Goal: Navigation & Orientation: Find specific page/section

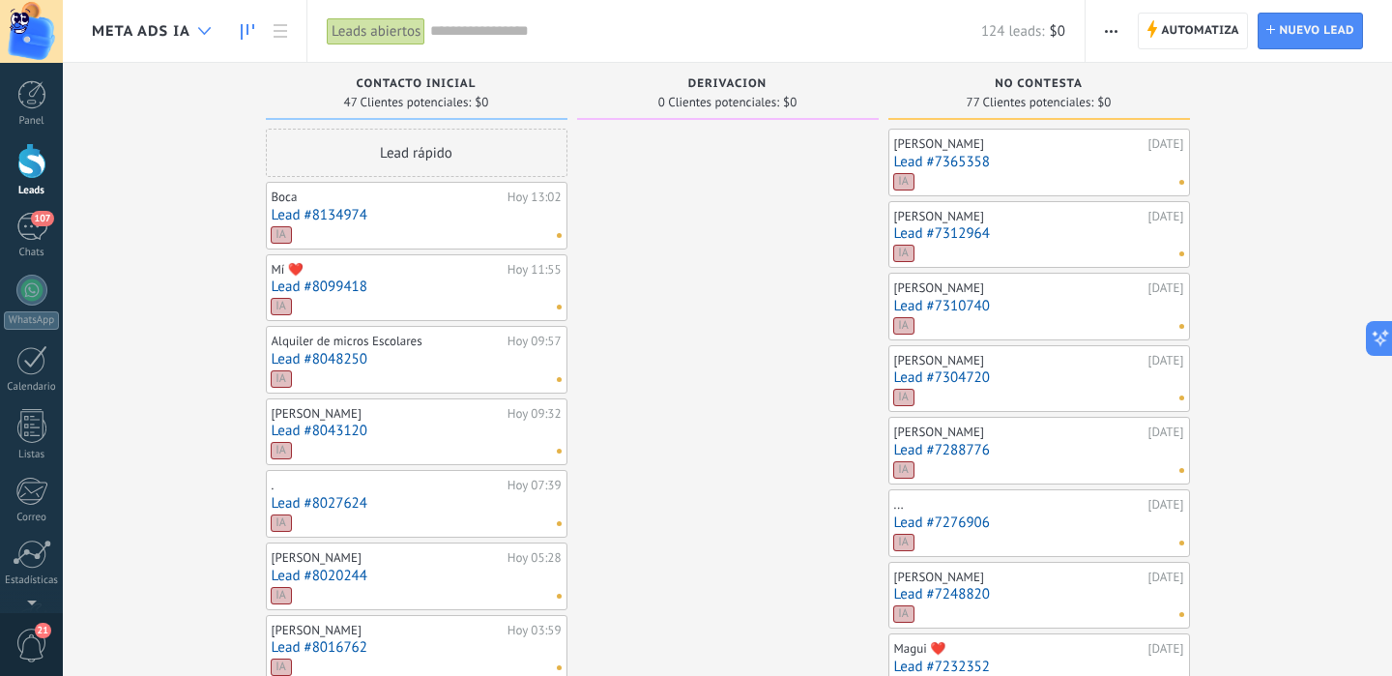
click at [209, 34] on icon at bounding box center [204, 31] width 13 height 8
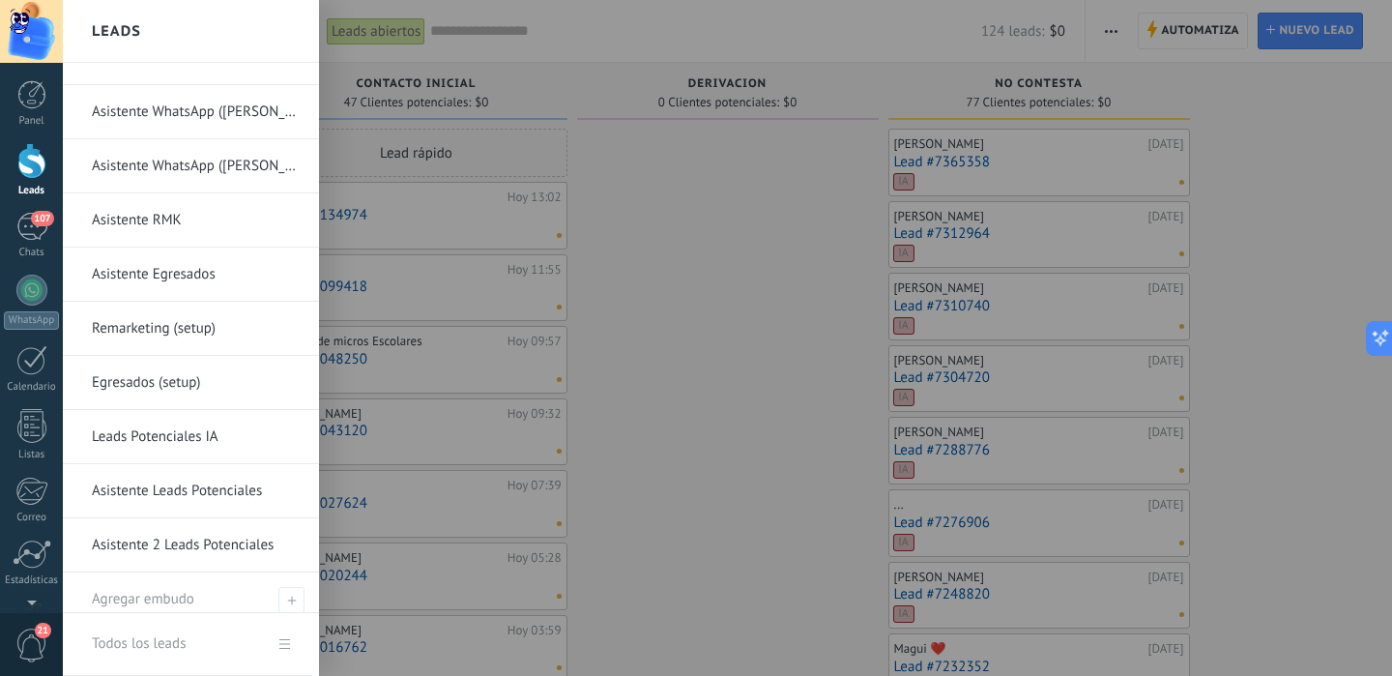
scroll to position [44, 0]
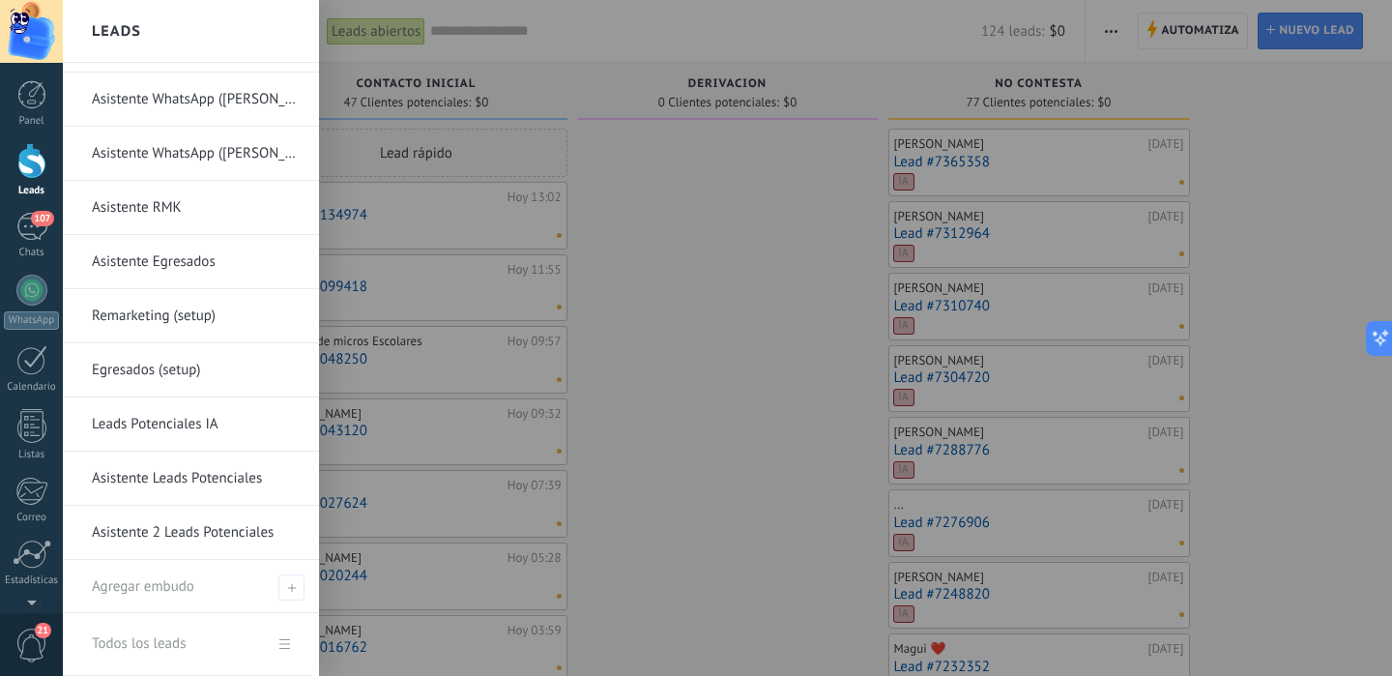
click at [144, 424] on link "Leads Potenciales IA" at bounding box center [196, 424] width 208 height 54
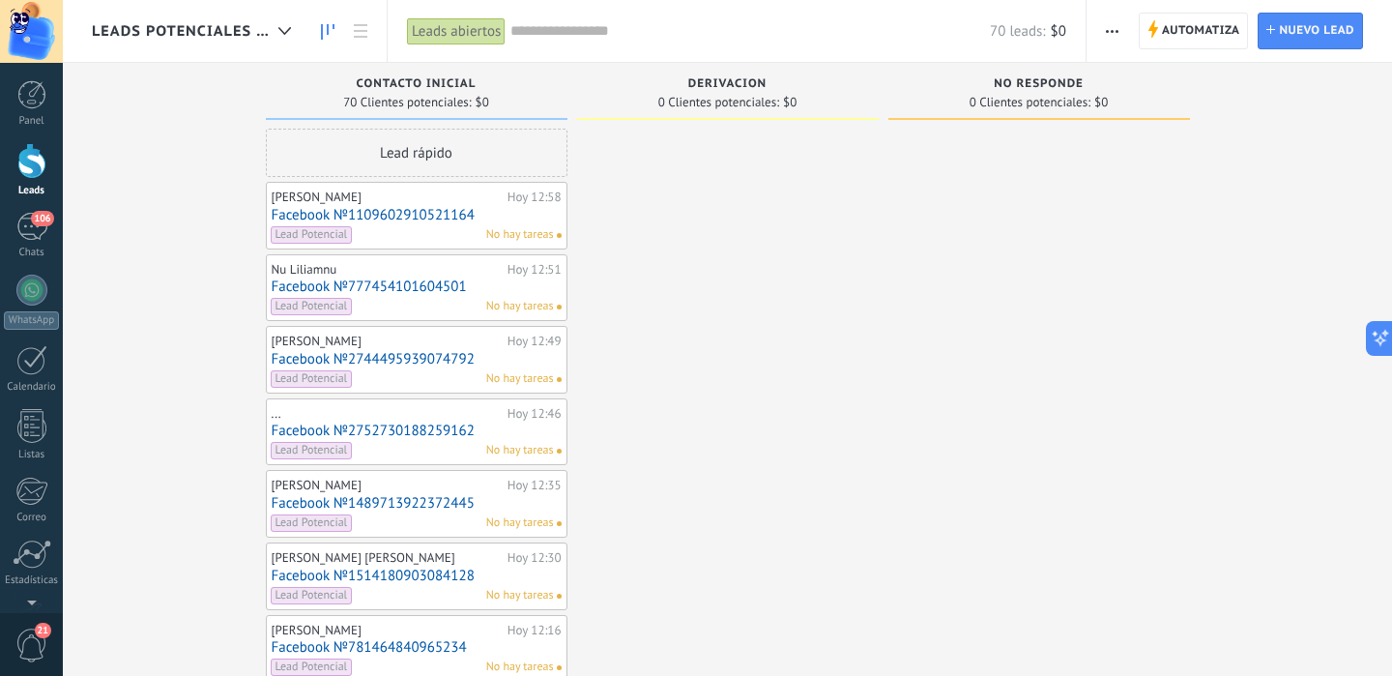
click at [436, 226] on div "Lead Potencial No hay tareas" at bounding box center [412, 234] width 283 height 17
click at [479, 198] on div "[PERSON_NAME]" at bounding box center [387, 197] width 231 height 15
click at [496, 219] on link "Facebook №1109602910521164" at bounding box center [417, 215] width 290 height 16
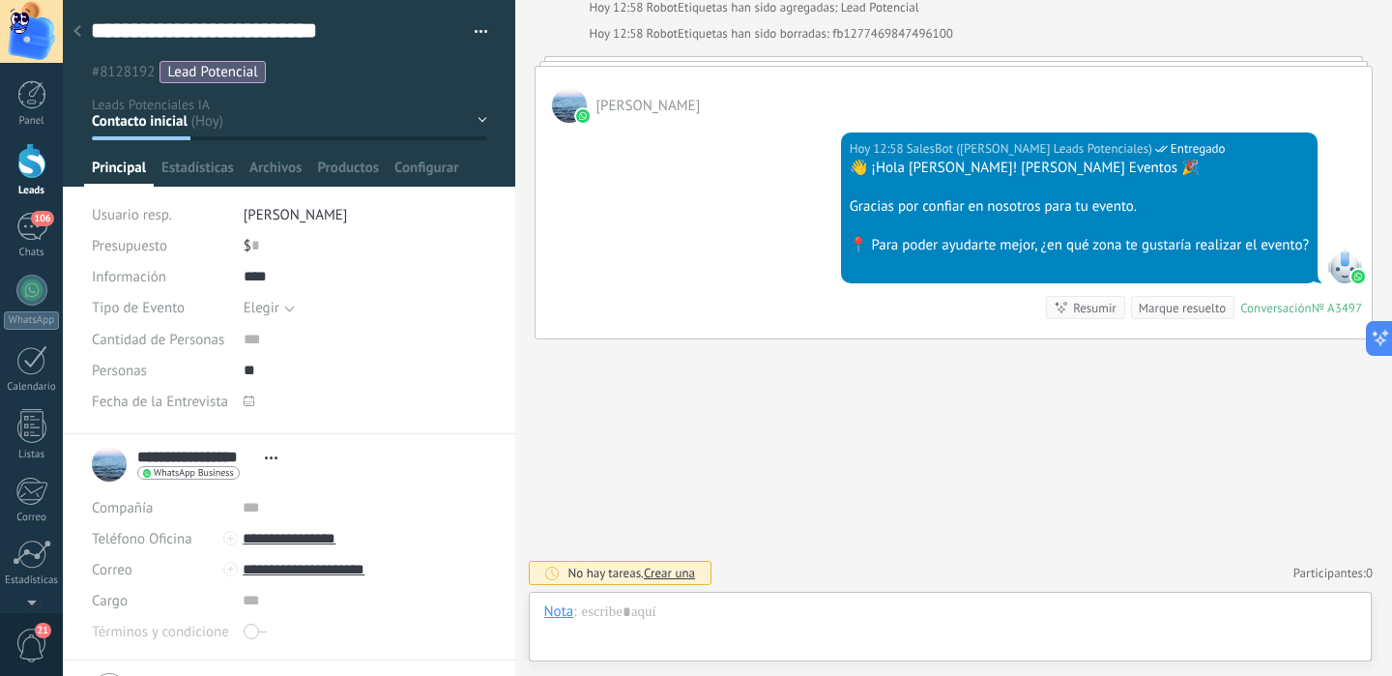
scroll to position [235, 0]
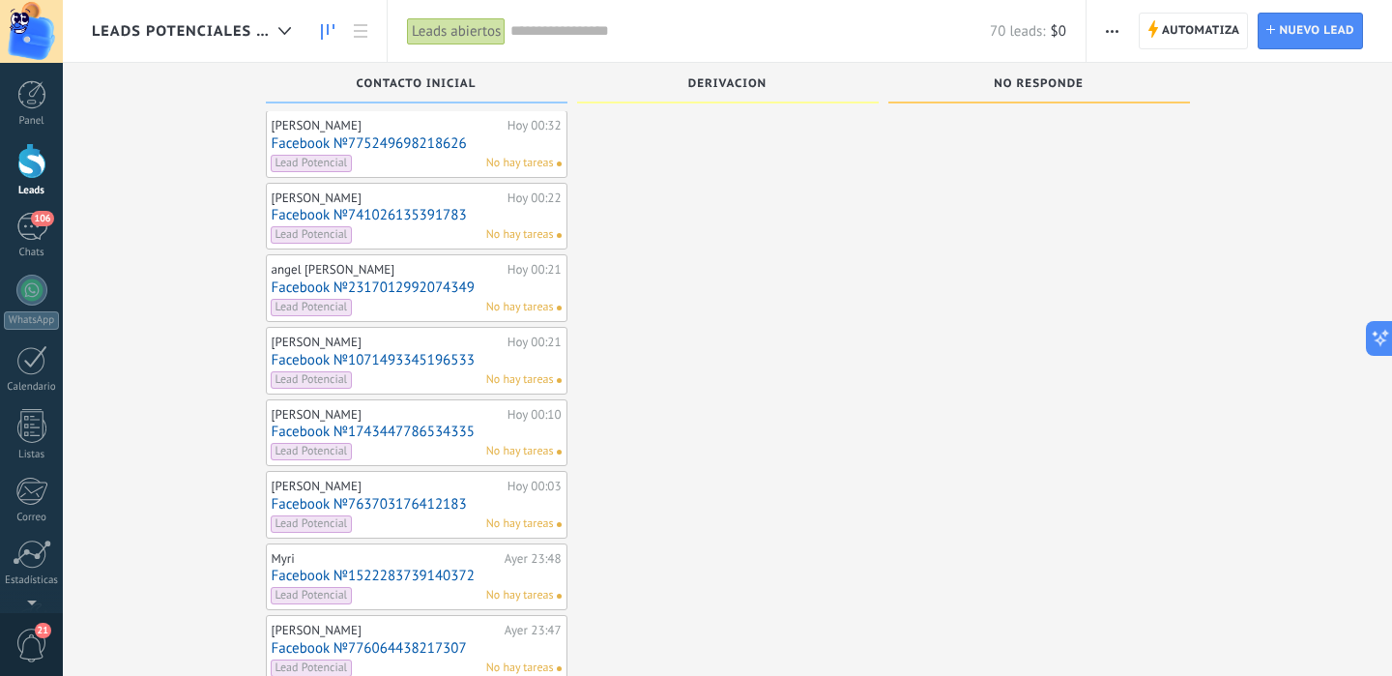
scroll to position [3352, 0]
